Goal: Register for event/course

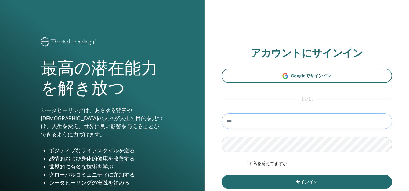
click at [243, 116] on input "email" at bounding box center [306, 122] width 171 height 16
paste input "**********"
type input "**********"
click at [228, 158] on form "**********" at bounding box center [306, 152] width 171 height 76
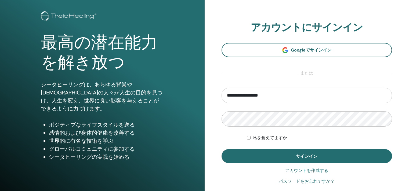
scroll to position [27, 0]
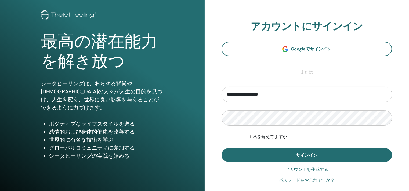
click at [291, 178] on font "パスワードをお忘れですか？" at bounding box center [307, 180] width 56 height 5
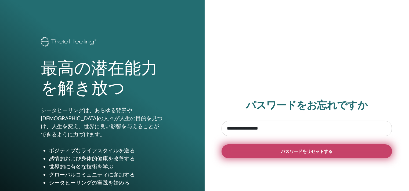
type input "**********"
click at [275, 151] on button "パスワードをリセットする" at bounding box center [306, 151] width 171 height 14
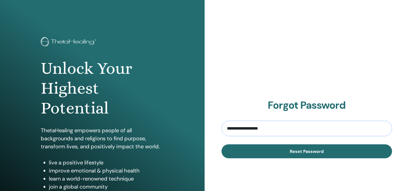
drag, startPoint x: 278, startPoint y: 126, endPoint x: 217, endPoint y: 125, distance: 61.0
click at [217, 125] on div "**********" at bounding box center [307, 129] width 205 height 258
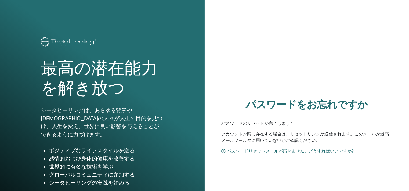
click at [290, 58] on div "パスワードをお忘れですか パスワードのリセットが完了しました アカウントが既に存在する場合は、リセットリンクが送信されます。このメールが迷惑メールフォルダに届…" at bounding box center [307, 129] width 205 height 258
drag, startPoint x: 224, startPoint y: 122, endPoint x: 342, endPoint y: 142, distance: 119.9
click at [342, 142] on section "パスワードをお忘れですか パスワードのリセットが完了しました アカウントが既に存在する場合は、リセットリンクが送信されます。このメールが迷惑メールフォルダに届…" at bounding box center [306, 127] width 171 height 56
click at [251, 151] on font "パスワードリセットメールが届きません。どうすればいいですか?" at bounding box center [290, 151] width 127 height 5
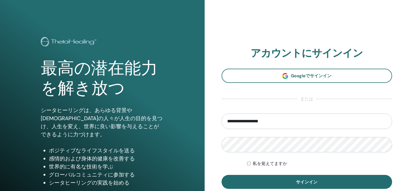
scroll to position [27, 0]
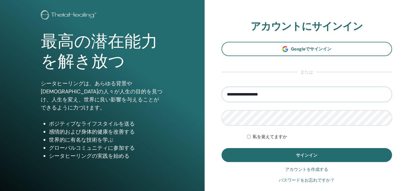
click at [254, 93] on input "**********" at bounding box center [306, 95] width 171 height 16
paste input "*******"
type input "**********"
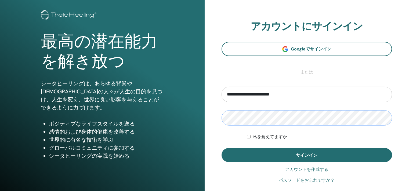
click at [221, 148] on button "サインイン" at bounding box center [306, 155] width 171 height 14
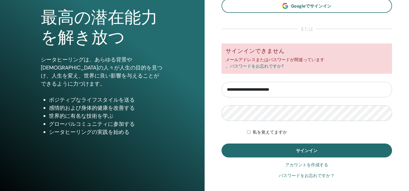
scroll to position [54, 0]
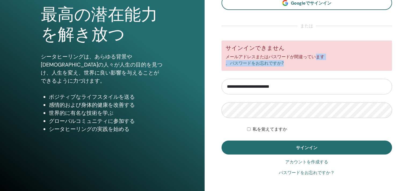
drag, startPoint x: 245, startPoint y: 58, endPoint x: 303, endPoint y: 63, distance: 58.2
click at [303, 63] on div "サインインできません メールアドレスまたはパスワードが間違っています 。パスワードをお忘れですか?" at bounding box center [306, 56] width 171 height 30
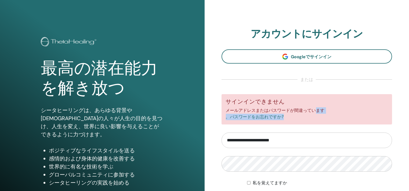
scroll to position [67, 0]
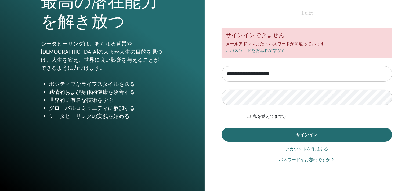
click at [210, 104] on div "**********" at bounding box center [307, 62] width 205 height 258
click at [250, 89] on form "**********" at bounding box center [306, 85] width 171 height 114
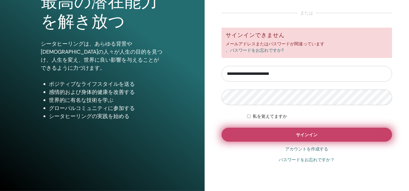
click at [255, 140] on button "サインイン" at bounding box center [306, 135] width 171 height 14
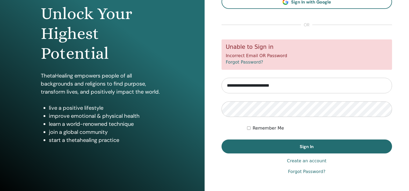
scroll to position [67, 0]
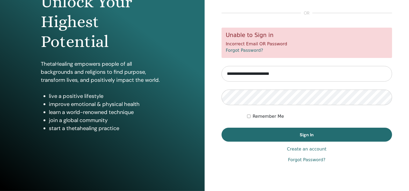
click at [305, 147] on link "Create an account" at bounding box center [306, 149] width 39 height 6
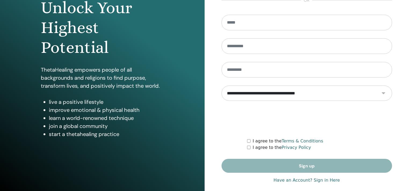
scroll to position [67, 0]
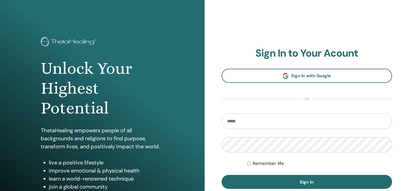
scroll to position [67, 0]
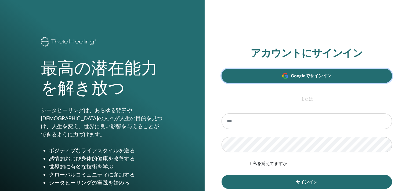
click at [293, 76] on font "Googleでサインイン" at bounding box center [311, 76] width 41 height 6
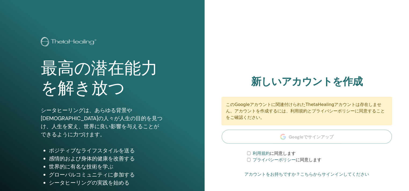
drag, startPoint x: 228, startPoint y: 106, endPoint x: 343, endPoint y: 117, distance: 116.0
click at [343, 117] on font "このGoogleアカウントに関連付けられたThetaHealingアカウントは存在しません。アカウントを作成するには、利用規約とプライバシーポリシーに同意する…" at bounding box center [305, 111] width 159 height 18
click at [388, 84] on h2 "新しいアカウントを作成" at bounding box center [306, 82] width 171 height 12
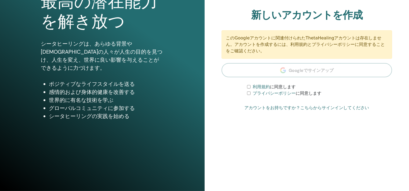
click at [269, 84] on font "利用規約" at bounding box center [261, 86] width 17 height 5
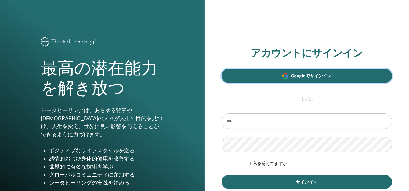
click at [303, 77] on font "Googleでサインイン" at bounding box center [311, 76] width 41 height 6
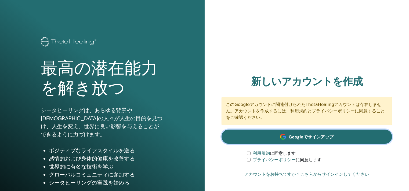
click at [314, 130] on link "Googleでサインアップ" at bounding box center [306, 137] width 171 height 14
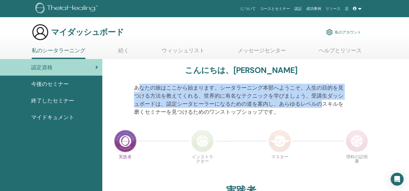
drag, startPoint x: 137, startPoint y: 86, endPoint x: 323, endPoint y: 100, distance: 186.9
click at [323, 100] on font "あなたの旅はここから始まります。シータラーニング本部へようこそ。人生の目的を見つける方法を教えてくれる、世界的に有名なテクニックを学びましょう。受講生ダッシュ…" at bounding box center [238, 99] width 209 height 31
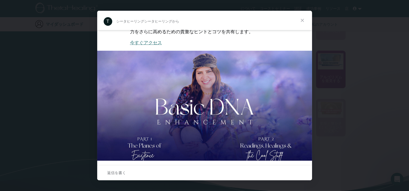
scroll to position [114, 0]
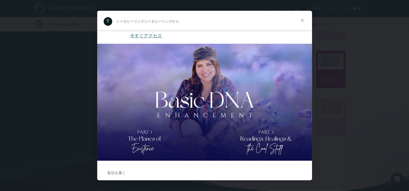
click at [307, 21] on span "クローズ" at bounding box center [302, 20] width 19 height 19
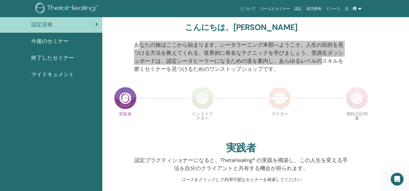
scroll to position [0, 0]
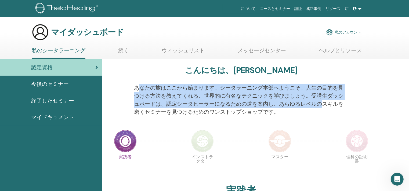
click at [33, 83] on font "今後のセミナー" at bounding box center [50, 84] width 38 height 7
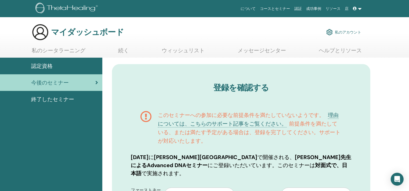
drag, startPoint x: 0, startPoint y: 0, endPoint x: 397, endPoint y: 134, distance: 419.1
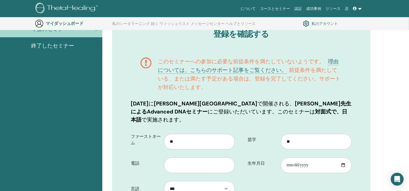
scroll to position [93, 0]
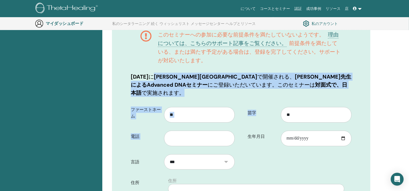
drag, startPoint x: 177, startPoint y: 79, endPoint x: 309, endPoint y: 89, distance: 133.0
click at [309, 89] on div "登録を確認する このセミナーへの参加に必要な前提条件を満たしていないようです。 理由については、こちらのサポート記事をご覧ください。 前提条件を満たしている、…" at bounding box center [241, 185] width 258 height 402
click at [231, 89] on div "登録を確認する このセミナーへの参加に必要な前提条件を満たしていないようです。 理由については、こちらのサポート記事をご覧ください。 前提条件を満たしている、…" at bounding box center [241, 185] width 258 height 402
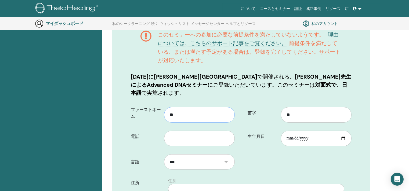
drag, startPoint x: 182, startPoint y: 108, endPoint x: 166, endPoint y: 108, distance: 15.3
click at [166, 108] on input "**" at bounding box center [199, 115] width 71 height 16
drag, startPoint x: 303, startPoint y: 108, endPoint x: 283, endPoint y: 108, distance: 19.9
click at [283, 108] on input "**" at bounding box center [316, 115] width 71 height 16
click at [180, 131] on input "text" at bounding box center [199, 139] width 71 height 16
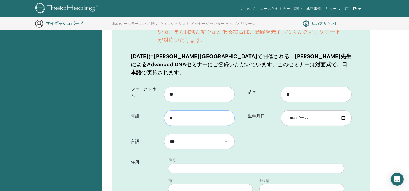
scroll to position [113, 0]
type input "**********"
click at [311, 111] on input "生年月日" at bounding box center [316, 119] width 71 height 16
click at [341, 111] on input "生年月日" at bounding box center [316, 119] width 71 height 16
type input "**********"
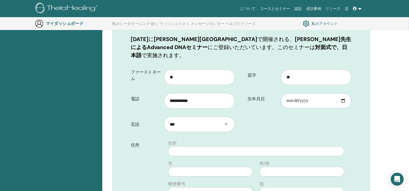
scroll to position [140, 0]
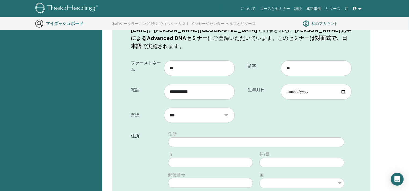
click at [205, 108] on select "***" at bounding box center [199, 116] width 71 height 16
click at [273, 108] on form "**********" at bounding box center [241, 173] width 229 height 233
click at [202, 137] on input "text" at bounding box center [256, 142] width 176 height 10
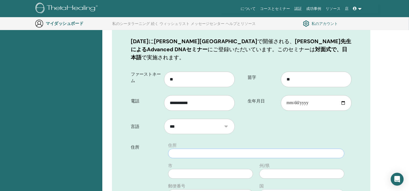
scroll to position [167, 0]
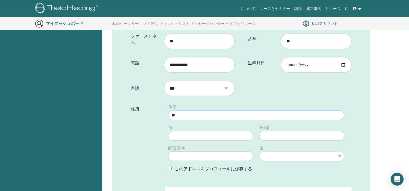
type input "*"
type input "**********"
click at [193, 131] on input "text" at bounding box center [210, 136] width 85 height 10
click at [279, 131] on input "text" at bounding box center [301, 136] width 85 height 10
click at [197, 151] on input "text" at bounding box center [210, 156] width 85 height 10
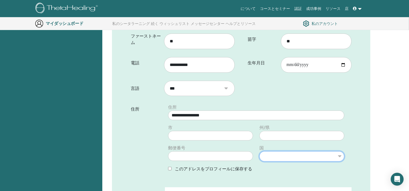
click at [343, 151] on select "******* *** **** ******* **** *** ****** *** ***** ** **** ****** ******** ****…" at bounding box center [301, 156] width 85 height 10
click at [340, 151] on select "******* *** **** ******* **** *** ****** *** ***** ** **** ****** ******** ****…" at bounding box center [301, 156] width 85 height 10
select select "**"
click at [259, 151] on select "******* *** **** ******* **** *** ****** *** ***** ** **** ****** ******** ****…" at bounding box center [301, 156] width 85 height 10
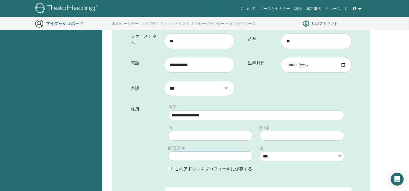
drag, startPoint x: 191, startPoint y: 147, endPoint x: 194, endPoint y: 146, distance: 3.9
click at [194, 151] on input "text" at bounding box center [210, 156] width 85 height 10
type input "*******"
click at [313, 166] on div "**********" at bounding box center [256, 140] width 191 height 72
click at [163, 135] on div "**********" at bounding box center [256, 140] width 191 height 72
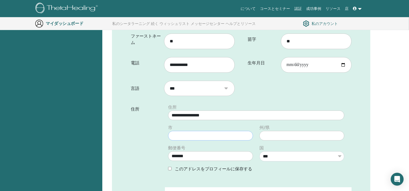
click at [178, 131] on input "text" at bounding box center [210, 136] width 85 height 10
click at [266, 111] on input "**********" at bounding box center [256, 116] width 176 height 10
drag, startPoint x: 266, startPoint y: 108, endPoint x: 170, endPoint y: 108, distance: 96.4
click at [170, 111] on input "**********" at bounding box center [256, 116] width 176 height 10
click at [330, 92] on form "**********" at bounding box center [241, 146] width 229 height 233
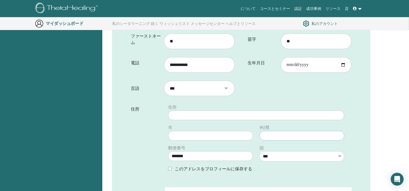
click at [319, 131] on input "text" at bounding box center [301, 136] width 85 height 10
click at [175, 111] on input "text" at bounding box center [256, 116] width 176 height 10
paste input "**********"
type input "**********"
click at [369, 124] on div "登録を確認する このセミナーへの参加に必要な前提条件を満たしていないようです。 理由については、こちらのサポート記事をご覧ください。 前提条件を満たしている、…" at bounding box center [241, 111] width 258 height 402
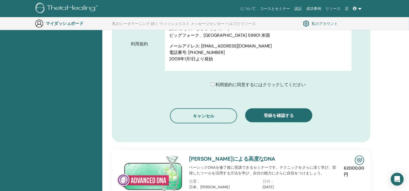
scroll to position [328, 0]
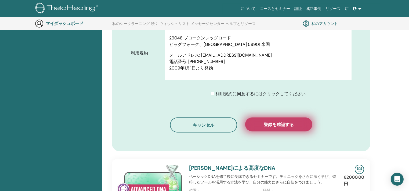
click at [278, 118] on button "登録を確認する" at bounding box center [278, 125] width 67 height 14
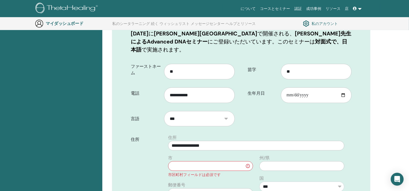
scroll to position [167, 0]
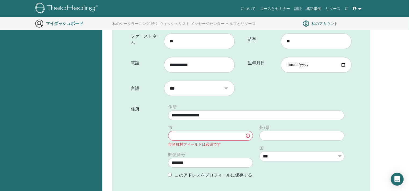
click at [190, 131] on input "text" at bounding box center [210, 136] width 85 height 10
type input "**"
click at [362, 111] on div "登録を確認する このセミナーへの参加に必要な前提条件を満たしていないようです。 理由については、こちらのサポート記事をご覧ください。 前提条件を満たしている、…" at bounding box center [241, 114] width 258 height 409
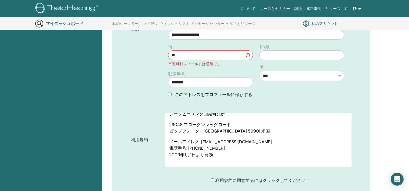
scroll to position [301, 0]
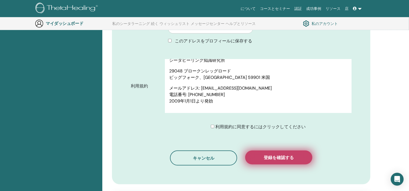
click at [277, 155] on font "登録を確認する" at bounding box center [279, 158] width 30 height 6
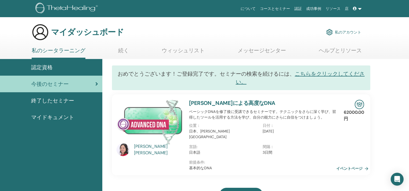
click at [347, 166] on font "イベントページ" at bounding box center [350, 168] width 26 height 5
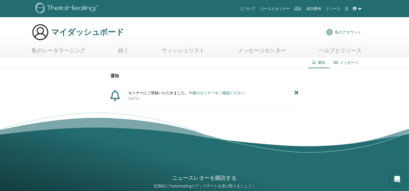
drag, startPoint x: 130, startPoint y: 93, endPoint x: 213, endPoint y: 99, distance: 83.4
click at [213, 99] on div "セミナーにご登録いただきました。 今後のセミナーをご確認ください。 [DATE]" at bounding box center [212, 95] width 172 height 11
click at [359, 100] on div "通知 セミナーにご登録いただきました。 今後のセミナーをご確認ください。 2025年10月12日" at bounding box center [204, 87] width 409 height 39
click at [70, 51] on font "私のシータラーニング" at bounding box center [59, 50] width 54 height 7
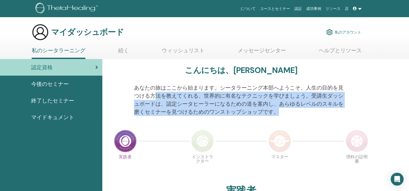
drag, startPoint x: 157, startPoint y: 97, endPoint x: 281, endPoint y: 110, distance: 124.6
click at [281, 110] on p "あなたの旅はここから始まります。シータラーニング本部へようこそ。人生の目的を見つける方法を教えてくれる、世界的に有名なテクニックを学びましょう。受講生ダッシュ…" at bounding box center [241, 100] width 214 height 32
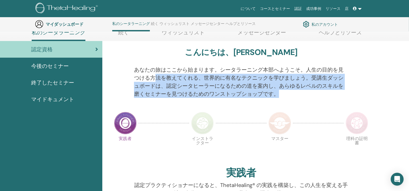
scroll to position [68, 0]
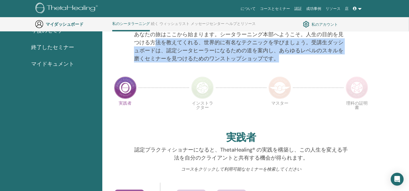
click at [62, 47] on font "終了したセミナー" at bounding box center [52, 47] width 43 height 7
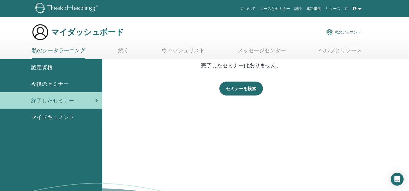
click at [50, 71] on link "認定資格" at bounding box center [51, 67] width 102 height 17
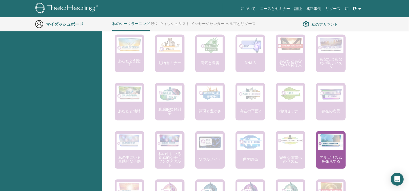
scroll to position [363, 0]
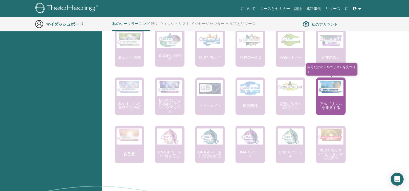
click at [327, 108] on font "アルゴリズムを発見する" at bounding box center [330, 105] width 23 height 9
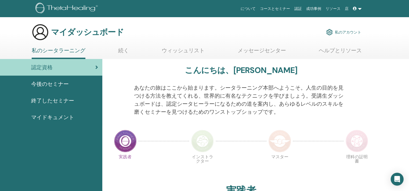
click at [50, 113] on span "マイドキュメント" at bounding box center [52, 117] width 43 height 8
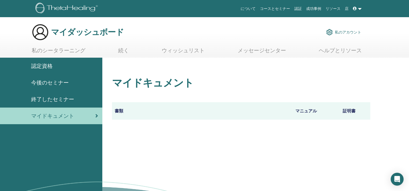
click at [48, 97] on font "終了したセミナー" at bounding box center [52, 99] width 43 height 7
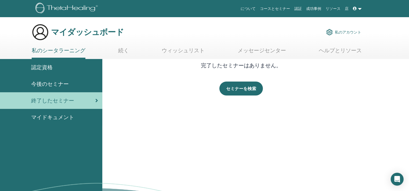
click at [49, 85] on font "今後のセミナー" at bounding box center [50, 84] width 38 height 7
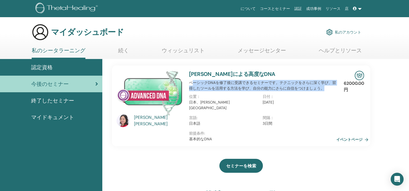
drag, startPoint x: 192, startPoint y: 85, endPoint x: 323, endPoint y: 91, distance: 131.2
click at [323, 91] on font "ベーシックDNAを修了後に受講できるセミナーです。テクニックをさらに深く学び、習得したツールを活用する方法を学び、自分の能力にさらに自信をつけましょう。" at bounding box center [262, 85] width 147 height 10
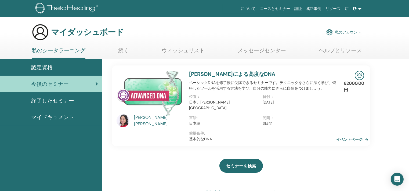
click at [213, 115] on p "言語 :" at bounding box center [224, 118] width 70 height 6
click at [356, 137] on font "イベントページ" at bounding box center [350, 139] width 26 height 5
click at [66, 62] on link "認定資格" at bounding box center [51, 67] width 102 height 17
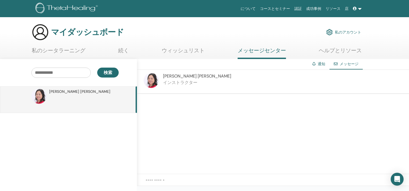
click at [125, 51] on font "続く" at bounding box center [123, 50] width 11 height 7
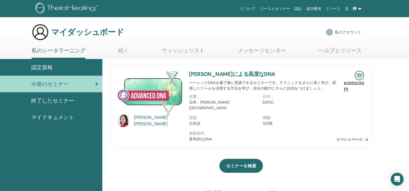
click at [34, 65] on font "認定資格" at bounding box center [41, 67] width 21 height 7
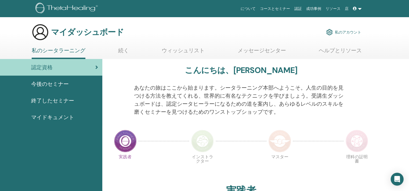
click at [361, 9] on link at bounding box center [357, 9] width 13 height 10
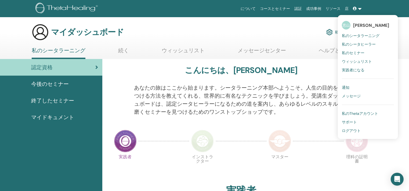
click at [354, 42] on font "私のシータヒーラー" at bounding box center [359, 44] width 34 height 5
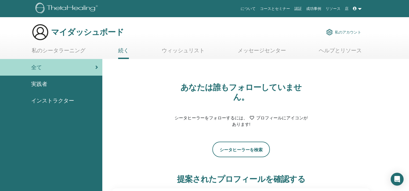
click at [359, 9] on link at bounding box center [357, 9] width 13 height 10
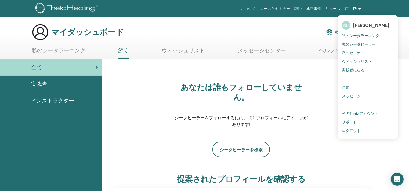
click at [359, 34] on font "私のシータラーニング" at bounding box center [361, 35] width 38 height 5
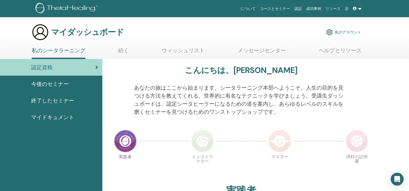
click at [99, 32] on font "マイダッシュボード" at bounding box center [87, 32] width 73 height 10
drag, startPoint x: 113, startPoint y: 50, endPoint x: 134, endPoint y: 53, distance: 20.9
click at [134, 53] on ul "私のシータラーニング 続く ウィッシュリスト メッセージセンター ヘルプとリソース" at bounding box center [197, 53] width 330 height 12
click at [154, 51] on ul "私のシータラーニング 続く ウィッシュリスト メッセージセンター ヘルプとリソース" at bounding box center [197, 53] width 330 height 12
drag, startPoint x: 154, startPoint y: 51, endPoint x: 211, endPoint y: 58, distance: 57.5
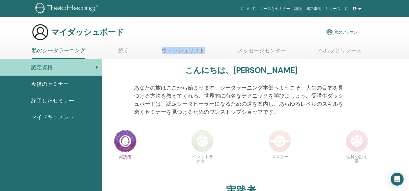
click at [211, 58] on ul "私のシータラーニング 続く ウィッシュリスト メッセージセンター ヘルプとリソース" at bounding box center [197, 53] width 330 height 12
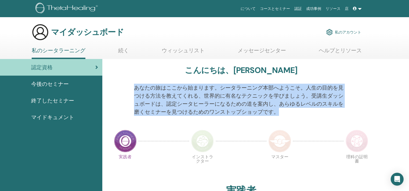
drag, startPoint x: 136, startPoint y: 89, endPoint x: 300, endPoint y: 95, distance: 163.3
click at [362, 100] on div "あなたの旅はここから始まります。シータラーニング本部へようこそ。人生の目的を見つける方法を教えてくれる、世界的に有名なテクニックを学びましょう。受講生ダッシュ…" at bounding box center [241, 103] width 266 height 39
click at [130, 105] on div "あなたの旅はここから始まります。シータラーニング本部へようこそ。人生の目的を見つける方法を教えてくれる、世界的に有名なテクニックを学びましょう。受講生ダッシュ…" at bounding box center [241, 103] width 222 height 39
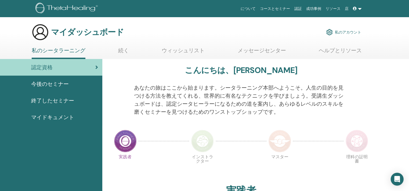
click at [361, 8] on link at bounding box center [357, 9] width 13 height 10
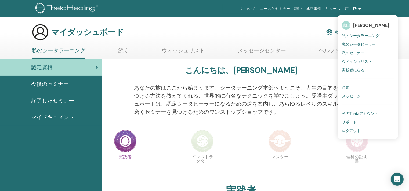
click at [359, 130] on font "ログアウト" at bounding box center [351, 130] width 19 height 5
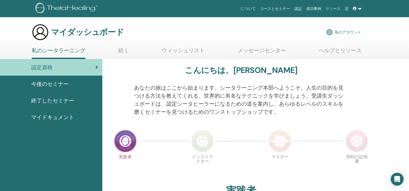
click at [61, 83] on font "今後のセミナー" at bounding box center [50, 84] width 38 height 7
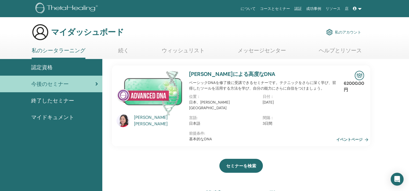
click at [53, 68] on div "認定資格" at bounding box center [51, 67] width 94 height 8
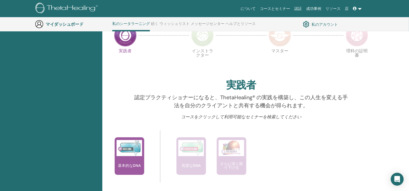
scroll to position [148, 0]
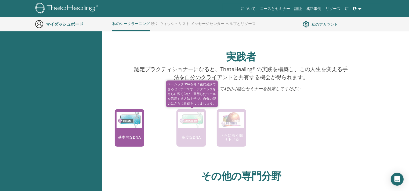
click at [190, 137] on font "高度なDNA" at bounding box center [190, 137] width 19 height 5
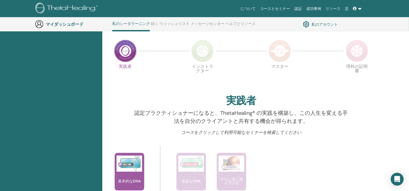
scroll to position [68, 0]
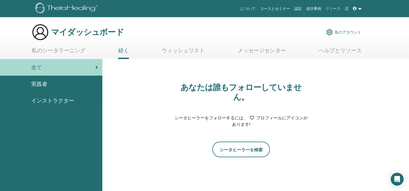
click at [72, 52] on font "私のシータラーニング" at bounding box center [59, 50] width 54 height 7
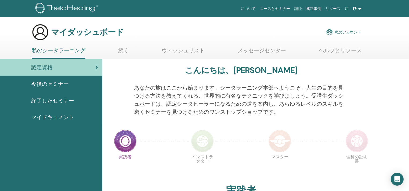
click at [51, 100] on font "終了したセミナー" at bounding box center [52, 100] width 43 height 7
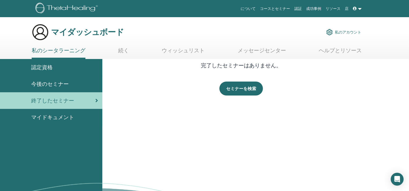
click at [51, 117] on font "マイドキュメント" at bounding box center [52, 117] width 43 height 7
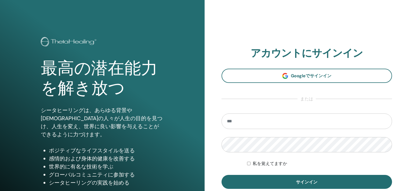
click at [228, 122] on input "email" at bounding box center [306, 122] width 171 height 16
click at [229, 107] on section "アカウントにサインイン Googleでサインイン または 私を覚えてますか サインイン" at bounding box center [306, 118] width 171 height 142
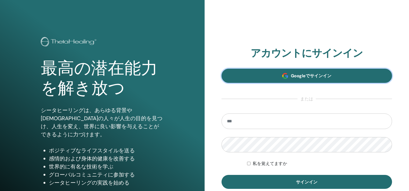
click at [297, 74] on font "Googleでサインイン" at bounding box center [311, 76] width 41 height 6
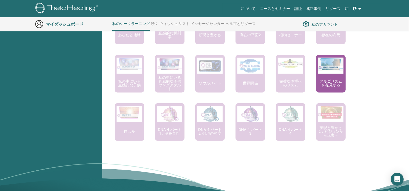
scroll to position [363, 0]
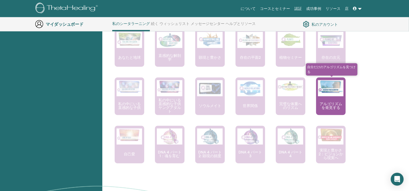
click at [332, 102] on font "アルゴリズムを発見する" at bounding box center [330, 105] width 23 height 9
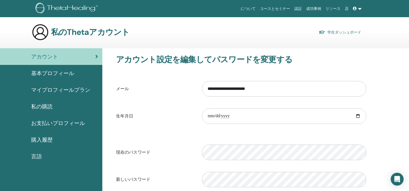
click at [41, 86] on link "マイプロフィールプラン" at bounding box center [51, 90] width 102 height 17
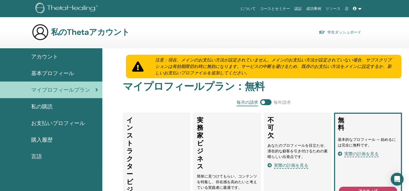
click at [45, 72] on font "基本プロフィール" at bounding box center [52, 73] width 43 height 7
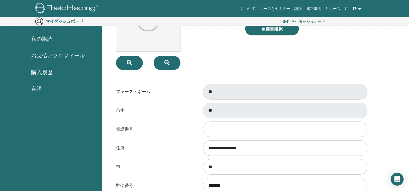
scroll to position [27, 0]
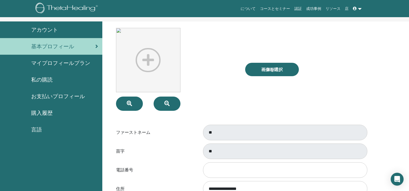
click at [204, 137] on div "**" at bounding box center [284, 133] width 172 height 18
click at [274, 110] on div "画像を選択" at bounding box center [305, 69] width 129 height 83
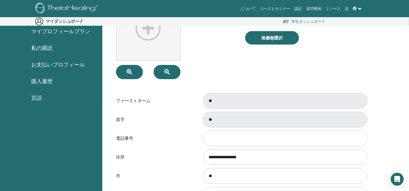
scroll to position [62, 0]
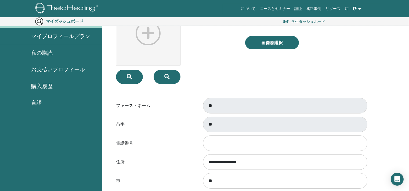
click at [252, 70] on div "画像を選択" at bounding box center [305, 42] width 129 height 83
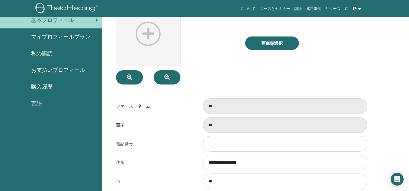
scroll to position [27, 0]
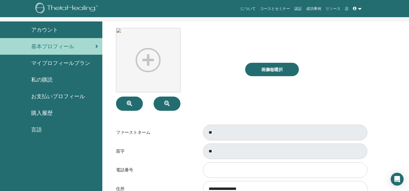
click at [76, 62] on font "マイプロフィールプラン" at bounding box center [60, 63] width 59 height 7
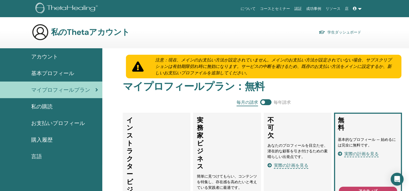
click at [61, 71] on font "基本プロフィール" at bounding box center [52, 73] width 43 height 7
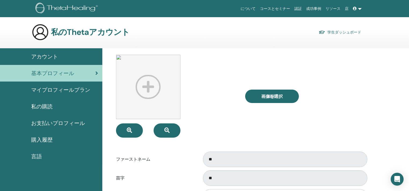
click at [35, 57] on font "アカウント" at bounding box center [44, 56] width 27 height 7
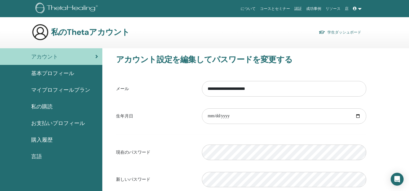
click at [58, 95] on link "マイプロフィールプラン" at bounding box center [51, 90] width 102 height 17
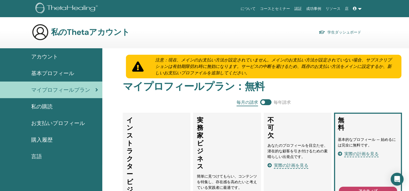
click at [50, 54] on font "アカウント" at bounding box center [44, 56] width 27 height 7
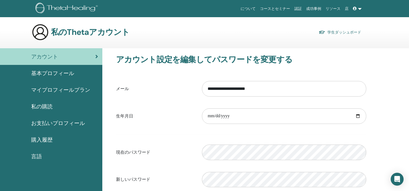
click at [61, 136] on div "購入履歴" at bounding box center [51, 140] width 94 height 8
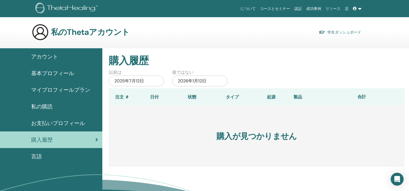
click at [46, 154] on div "言語" at bounding box center [51, 156] width 94 height 8
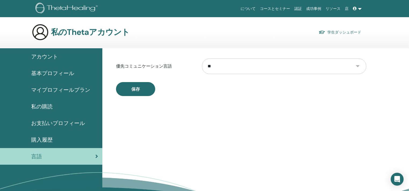
click at [63, 89] on font "マイプロフィールプラン" at bounding box center [60, 89] width 59 height 7
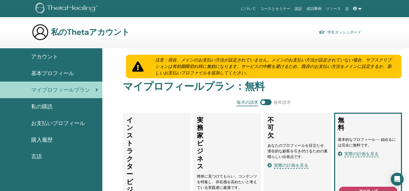
click at [70, 76] on font "基本プロフィール" at bounding box center [52, 73] width 43 height 7
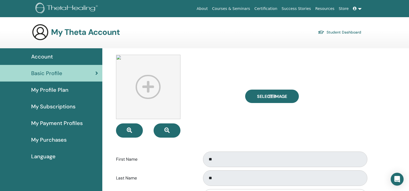
click at [70, 57] on div "Account" at bounding box center [51, 57] width 94 height 8
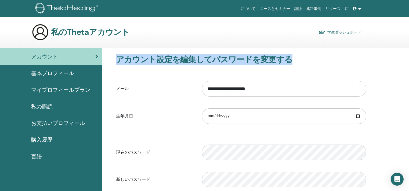
drag, startPoint x: 291, startPoint y: 60, endPoint x: 108, endPoint y: 62, distance: 183.1
click at [108, 62] on div "**********" at bounding box center [241, 145] width 271 height 195
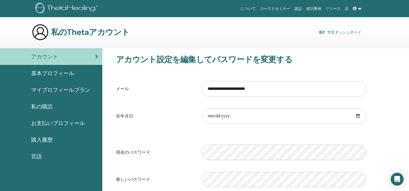
click at [205, 37] on div "私のThetaアカウント 学生ダッシュボード" at bounding box center [196, 32] width 329 height 17
click at [215, 88] on input "**********" at bounding box center [284, 89] width 164 height 16
click at [215, 87] on input "**********" at bounding box center [284, 89] width 164 height 16
click at [214, 89] on input "**********" at bounding box center [284, 89] width 164 height 16
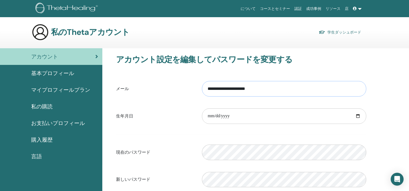
click at [214, 89] on input "**********" at bounding box center [284, 89] width 164 height 16
click at [358, 7] on span at bounding box center [355, 8] width 5 height 4
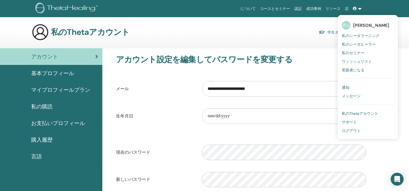
click at [353, 128] on font "ログアウト" at bounding box center [351, 130] width 19 height 5
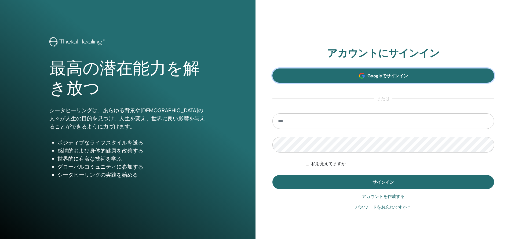
click at [402, 78] on font "Googleでサインイン" at bounding box center [388, 76] width 41 height 6
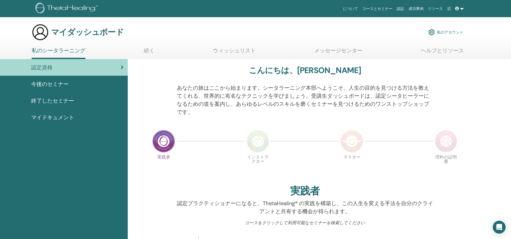
click at [456, 4] on link at bounding box center [459, 9] width 13 height 10
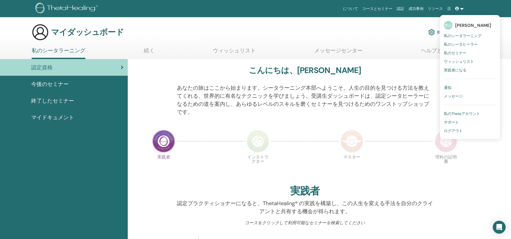
click at [455, 129] on font "ログアウト" at bounding box center [453, 130] width 19 height 5
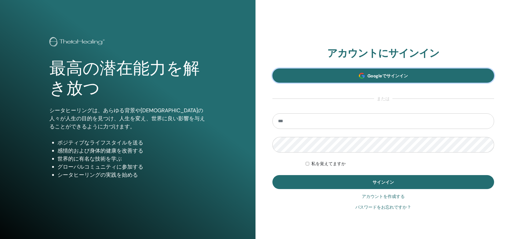
click at [383, 75] on font "Googleでサインイン" at bounding box center [388, 76] width 41 height 6
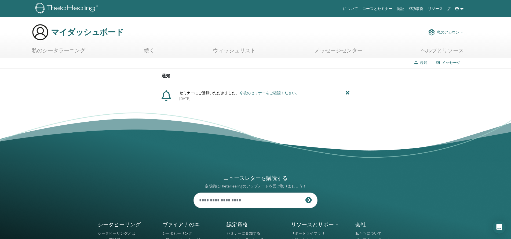
click at [71, 50] on font "私のシータラーニング" at bounding box center [59, 50] width 54 height 7
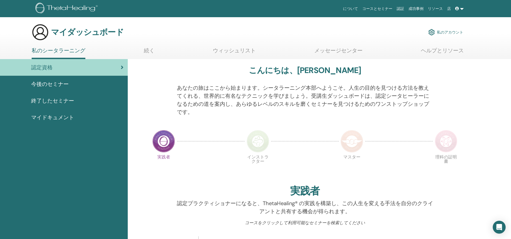
click at [150, 52] on font "続く" at bounding box center [149, 50] width 11 height 7
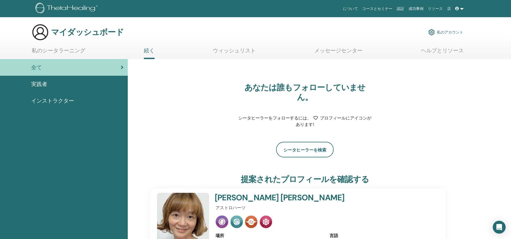
click at [232, 51] on font "ウィッシュリスト" at bounding box center [234, 50] width 43 height 7
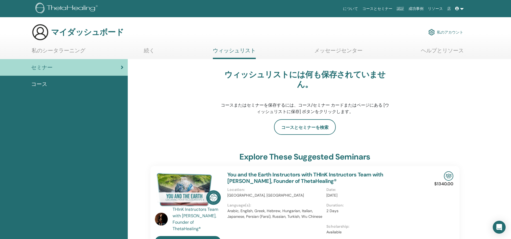
click at [343, 54] on link "メッセージセンター" at bounding box center [338, 52] width 48 height 10
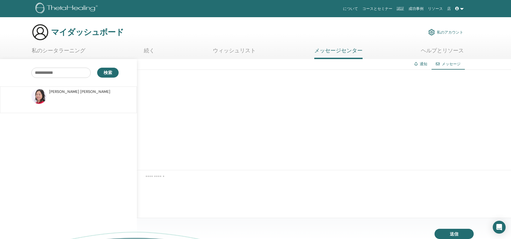
click at [60, 100] on p at bounding box center [88, 103] width 78 height 16
